Goal: Transaction & Acquisition: Purchase product/service

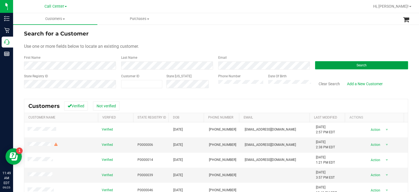
click at [334, 68] on button "Search" at bounding box center [361, 65] width 93 height 8
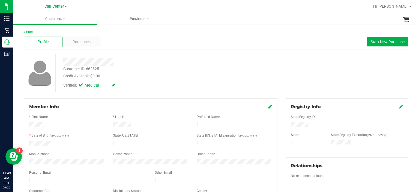
drag, startPoint x: 86, startPoint y: 44, endPoint x: 57, endPoint y: 102, distance: 65.1
click at [57, 102] on div "Member Info * First Name * Last Name Preferred Name * Date of Birth (MM/DD/YYYY…" at bounding box center [150, 152] width 253 height 109
click at [73, 43] on span "Purchases" at bounding box center [82, 42] width 18 height 6
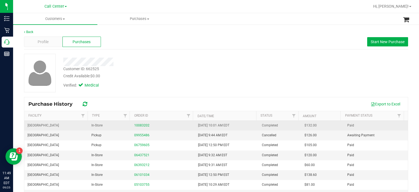
click at [149, 124] on div "10083202" at bounding box center [162, 125] width 57 height 5
click at [143, 124] on link "10083202" at bounding box center [141, 125] width 15 height 4
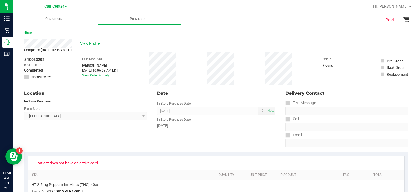
click at [208, 65] on div "# 10083202 BioTrack ID: - Completed Needs review Last Modified [PERSON_NAME] [D…" at bounding box center [216, 68] width 384 height 32
click at [83, 44] on span "View Profile" at bounding box center [91, 44] width 22 height 6
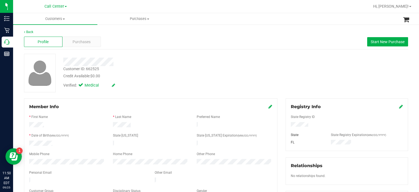
drag, startPoint x: 58, startPoint y: 142, endPoint x: 24, endPoint y: 140, distance: 33.9
click at [24, 140] on div "Member Info * First Name * Last Name Preferred Name * Date of Birth (MM/DD/YYYY…" at bounding box center [150, 152] width 253 height 109
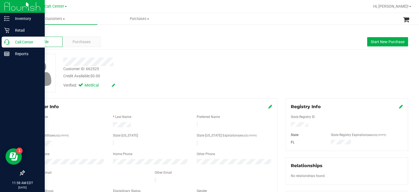
click at [10, 41] on p "Call Center" at bounding box center [26, 42] width 33 height 7
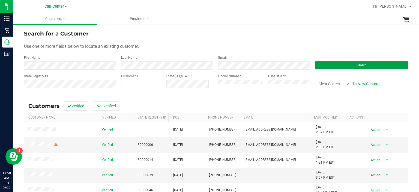
click at [326, 64] on button "Search" at bounding box center [361, 65] width 93 height 8
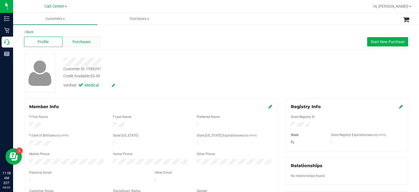
click at [75, 41] on span "Purchases" at bounding box center [82, 42] width 18 height 6
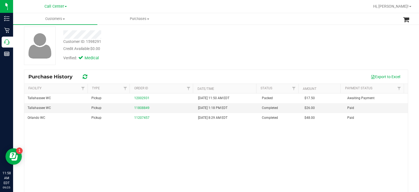
scroll to position [27, 0]
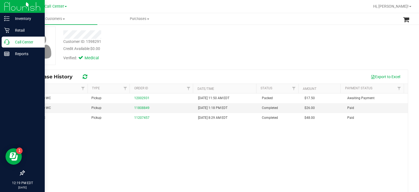
click at [18, 43] on p "Call Center" at bounding box center [26, 42] width 33 height 7
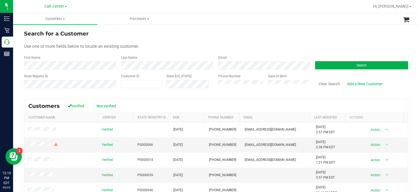
click at [231, 89] on div "Phone Number" at bounding box center [241, 83] width 46 height 19
click at [336, 68] on button "Search" at bounding box center [361, 65] width 93 height 8
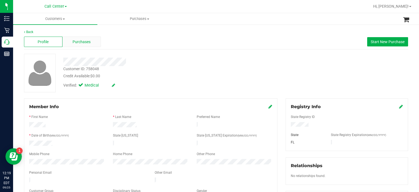
click at [88, 42] on span "Purchases" at bounding box center [82, 42] width 18 height 6
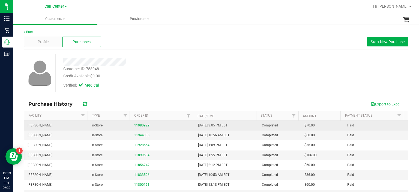
click at [147, 126] on div "11980929" at bounding box center [162, 125] width 57 height 5
click at [140, 127] on div "11980929" at bounding box center [162, 125] width 57 height 5
click at [135, 124] on link "11980929" at bounding box center [141, 125] width 15 height 4
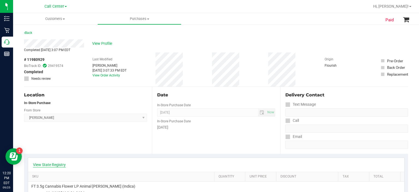
click at [54, 162] on link "View State Registry" at bounding box center [49, 164] width 33 height 5
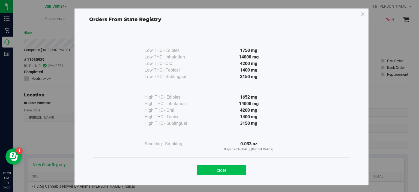
click at [224, 170] on button "Close" at bounding box center [222, 170] width 50 height 10
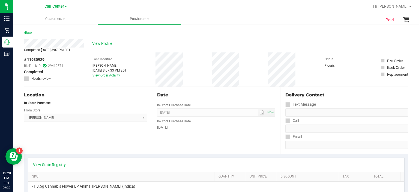
click at [211, 65] on div "# 11980929 BioTrack ID: 29419574 Completed Needs review Last Modified [PERSON_N…" at bounding box center [216, 69] width 384 height 34
click at [107, 43] on span "View Profile" at bounding box center [103, 44] width 22 height 6
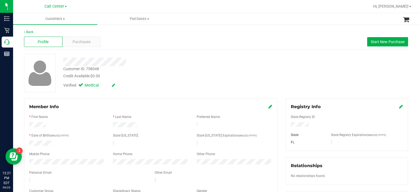
drag, startPoint x: 59, startPoint y: 140, endPoint x: 25, endPoint y: 141, distance: 33.5
click at [25, 141] on div at bounding box center [67, 143] width 84 height 7
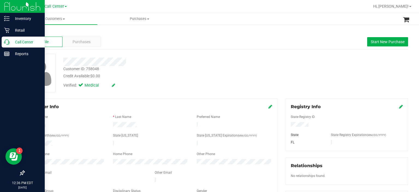
click at [2, 42] on div "Call Center" at bounding box center [23, 42] width 43 height 11
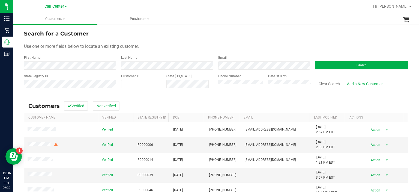
click at [231, 78] on label "Phone Number" at bounding box center [229, 76] width 22 height 5
click at [322, 63] on button "Search" at bounding box center [361, 65] width 93 height 8
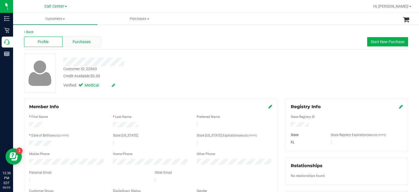
click at [88, 43] on span "Purchases" at bounding box center [82, 42] width 18 height 6
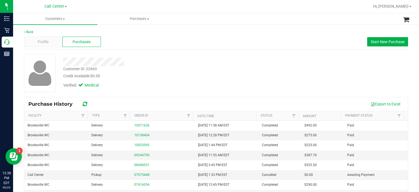
click at [307, 71] on div "Customer ID: 22663 Credit Available: $0.00 Verified: Medical" at bounding box center [216, 73] width 392 height 38
click at [385, 40] on span "Start New Purchase" at bounding box center [388, 42] width 34 height 4
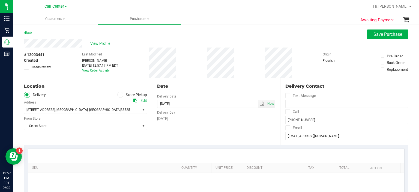
click at [120, 96] on span at bounding box center [120, 95] width 6 height 6
click at [0, 0] on input "Store Pickup" at bounding box center [0, 0] width 0 height 0
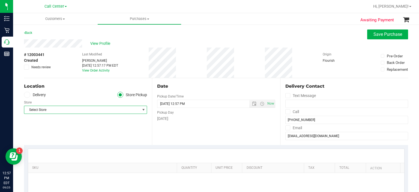
click at [116, 112] on span "Select Store" at bounding box center [82, 110] width 116 height 8
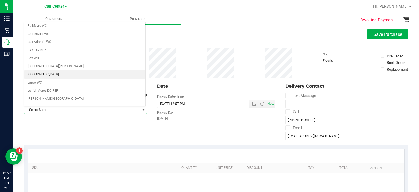
scroll to position [108, 0]
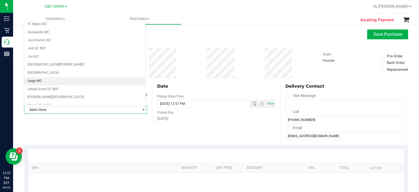
click at [81, 78] on li "Largo WC" at bounding box center [84, 81] width 121 height 8
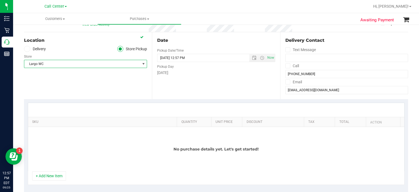
scroll to position [55, 0]
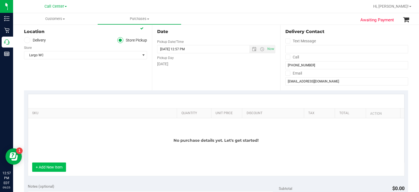
click at [57, 166] on button "+ Add New Item" at bounding box center [49, 166] width 34 height 9
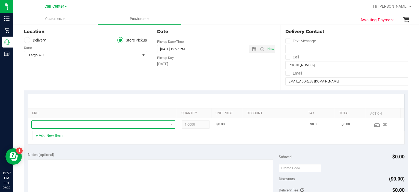
click at [85, 126] on span "NO DATA FOUND" at bounding box center [100, 125] width 137 height 8
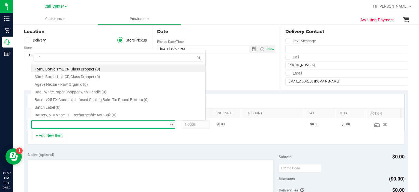
scroll to position [8, 139]
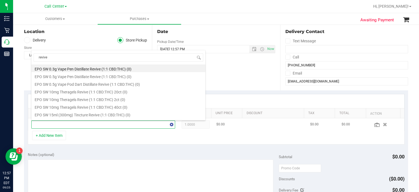
type input "revive"
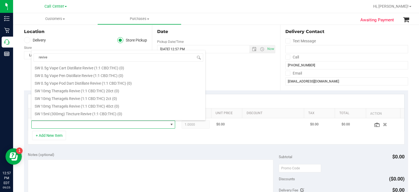
scroll to position [75, 0]
click at [126, 97] on li "SW 10mg Theragels Revive (1:1 CBD:THC) 40ct (0)" at bounding box center [118, 100] width 174 height 8
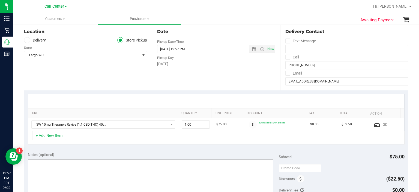
scroll to position [64, 0]
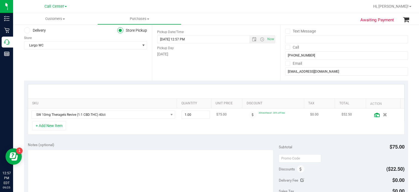
click at [374, 112] on link at bounding box center [377, 114] width 6 height 5
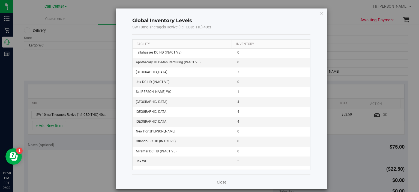
scroll to position [396, 0]
click at [218, 184] on link "Close" at bounding box center [221, 181] width 9 height 5
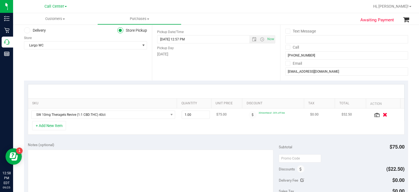
click at [383, 113] on icon "button" at bounding box center [385, 114] width 5 height 4
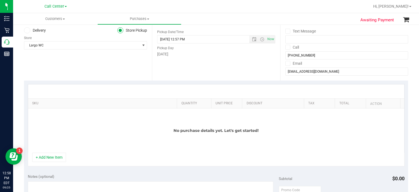
scroll to position [0, 0]
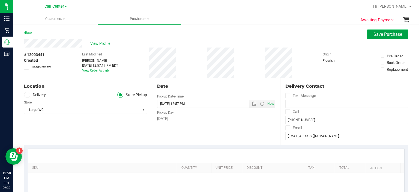
click at [368, 37] on button "Save Purchase" at bounding box center [387, 34] width 41 height 10
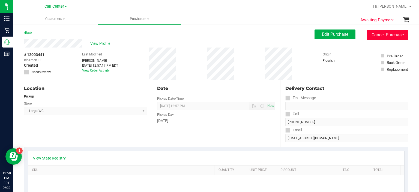
click at [387, 33] on button "Cancel Purchase" at bounding box center [387, 35] width 41 height 10
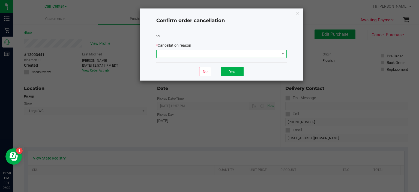
click at [254, 54] on span at bounding box center [218, 54] width 123 height 8
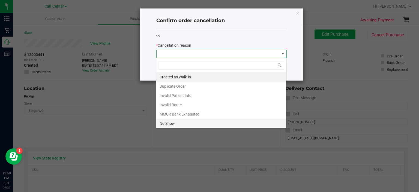
scroll to position [28, 0]
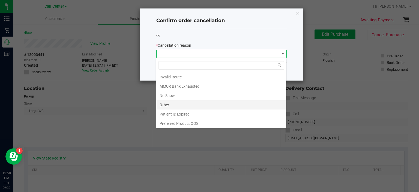
click at [202, 103] on li "Other" at bounding box center [221, 104] width 130 height 9
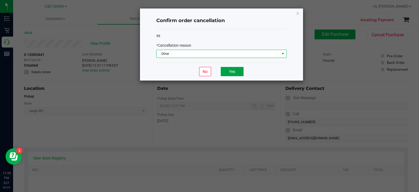
click at [231, 67] on button "Yes" at bounding box center [232, 71] width 23 height 9
